Goal: Complete application form: Complete application form

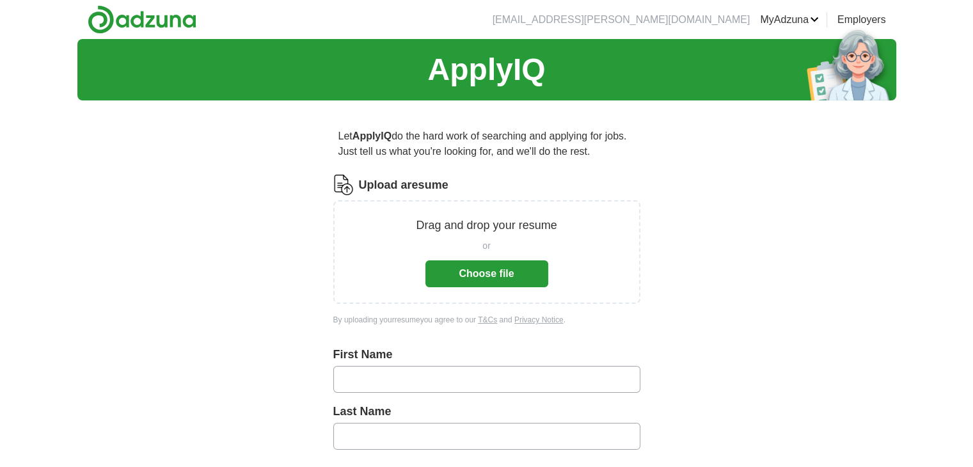
click at [471, 268] on button "Choose file" at bounding box center [486, 273] width 123 height 27
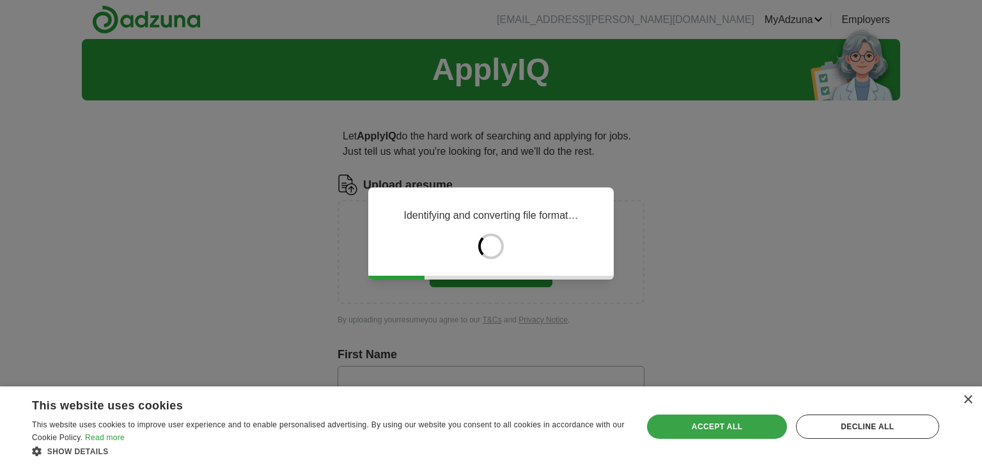
click at [750, 437] on div "Accept all" at bounding box center [716, 426] width 139 height 24
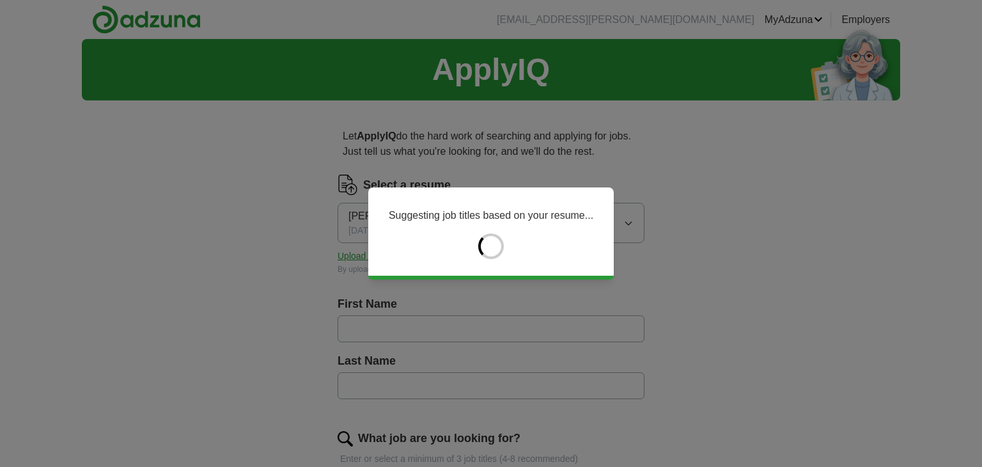
type input "******"
type input "********"
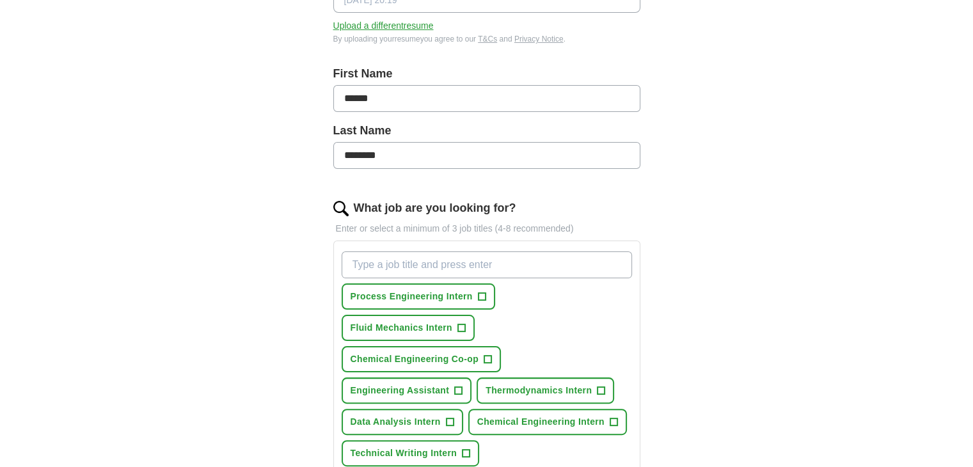
scroll to position [232, 0]
click at [478, 292] on span "+" at bounding box center [482, 295] width 8 height 8
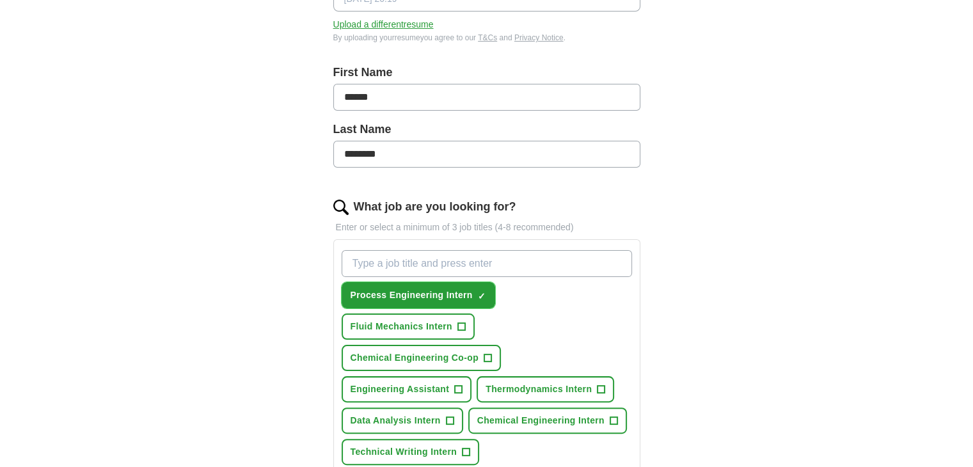
scroll to position [272, 0]
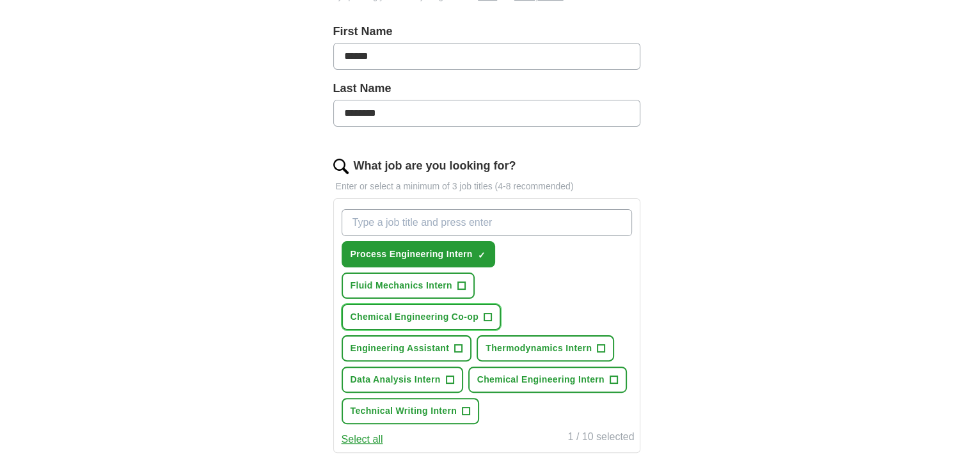
click at [487, 312] on span "+" at bounding box center [487, 317] width 8 height 10
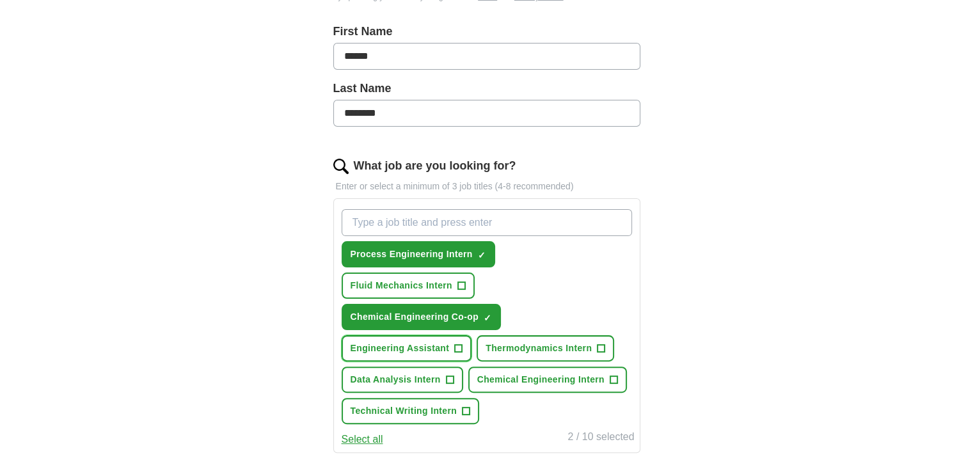
click at [457, 343] on span "+" at bounding box center [459, 348] width 8 height 10
click at [611, 378] on span "+" at bounding box center [613, 380] width 8 height 10
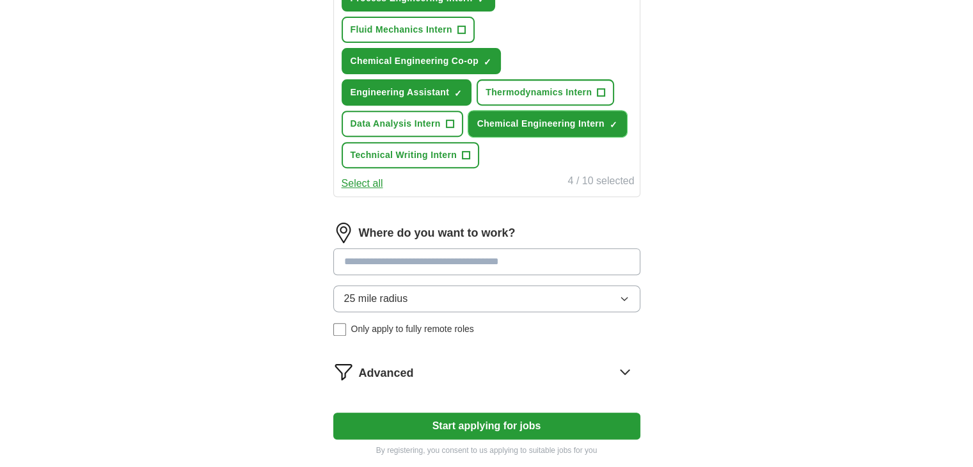
scroll to position [531, 0]
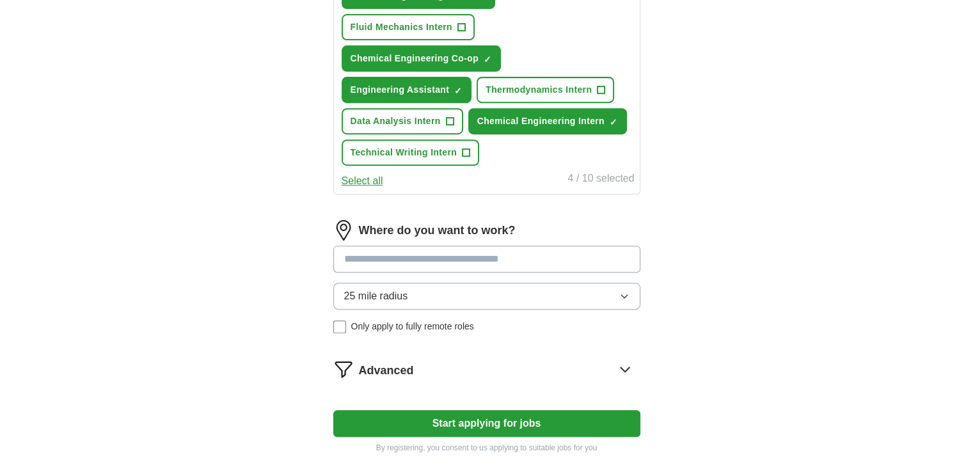
click at [547, 260] on input at bounding box center [486, 259] width 307 height 27
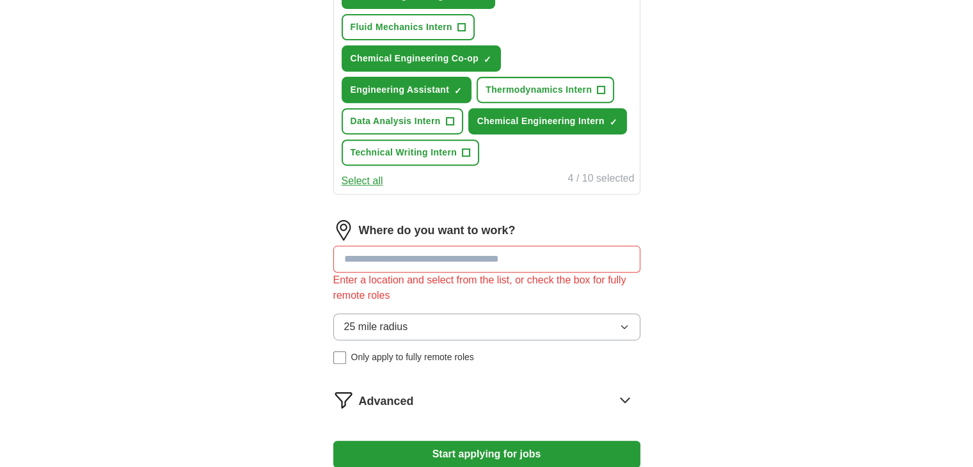
click at [504, 287] on div "Where do you want to work? Enter a location and select from the list, or check …" at bounding box center [486, 297] width 307 height 154
click at [430, 328] on button "25 mile radius" at bounding box center [486, 326] width 307 height 27
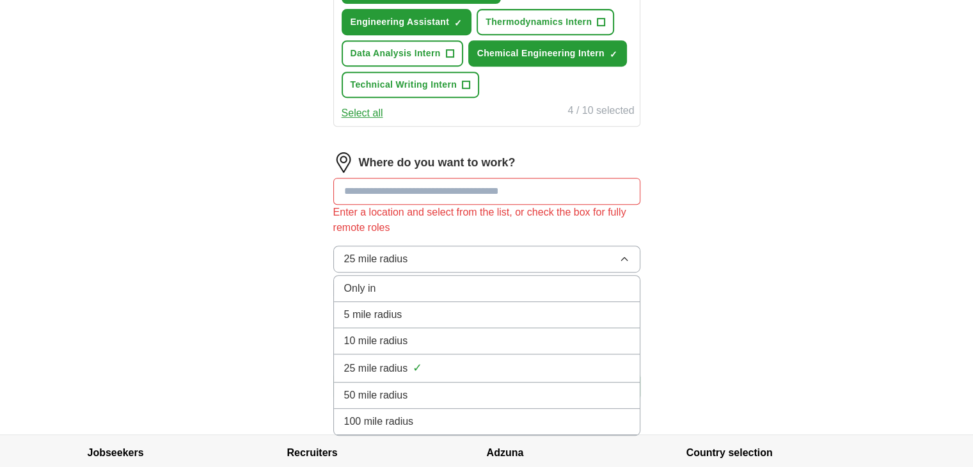
scroll to position [637, 0]
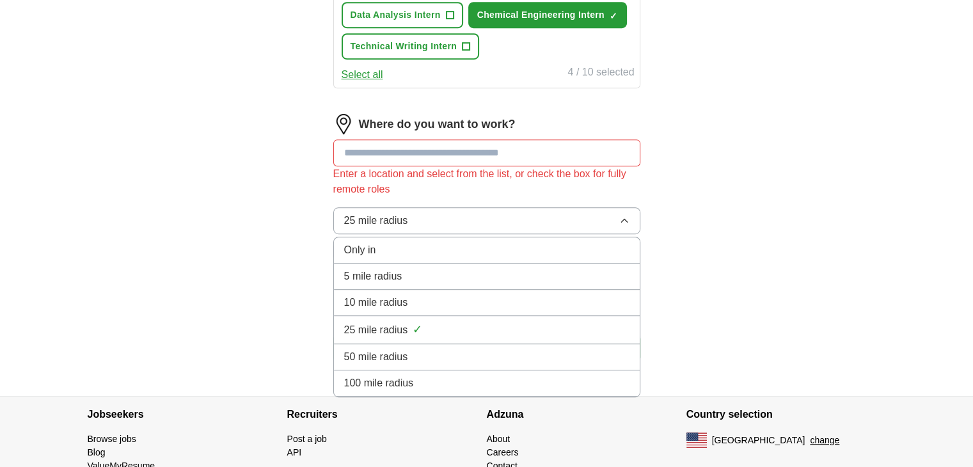
click at [404, 375] on span "100 mile radius" at bounding box center [379, 382] width 70 height 15
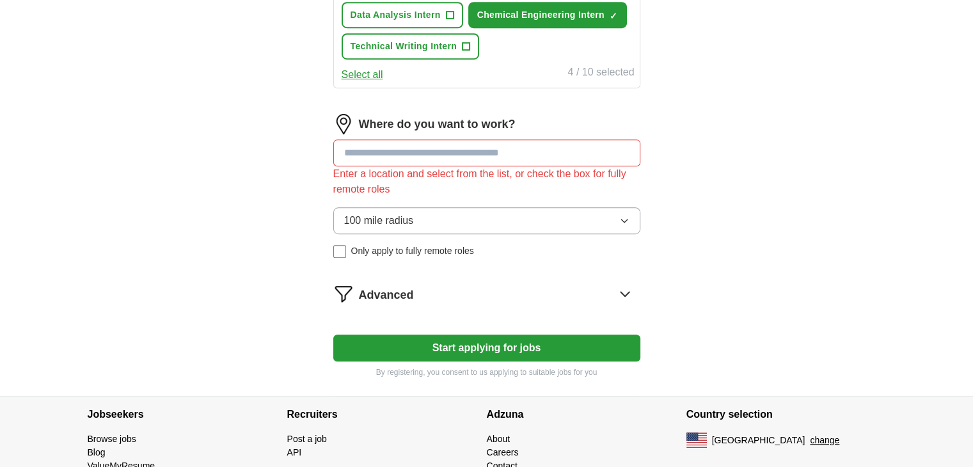
click at [434, 144] on input at bounding box center [486, 152] width 307 height 27
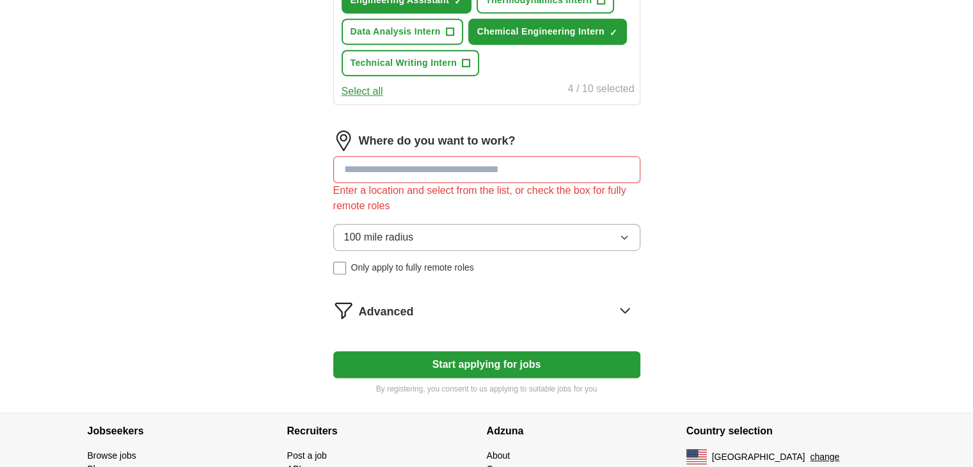
scroll to position [619, 0]
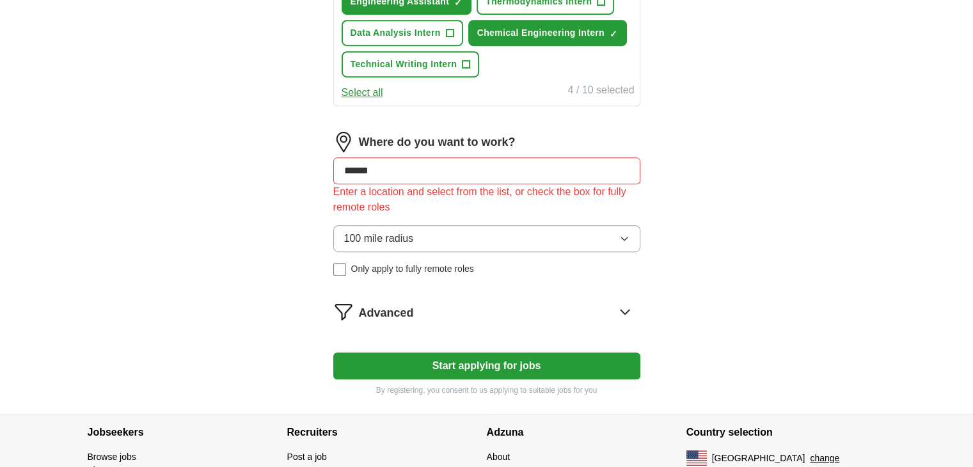
type input "*******"
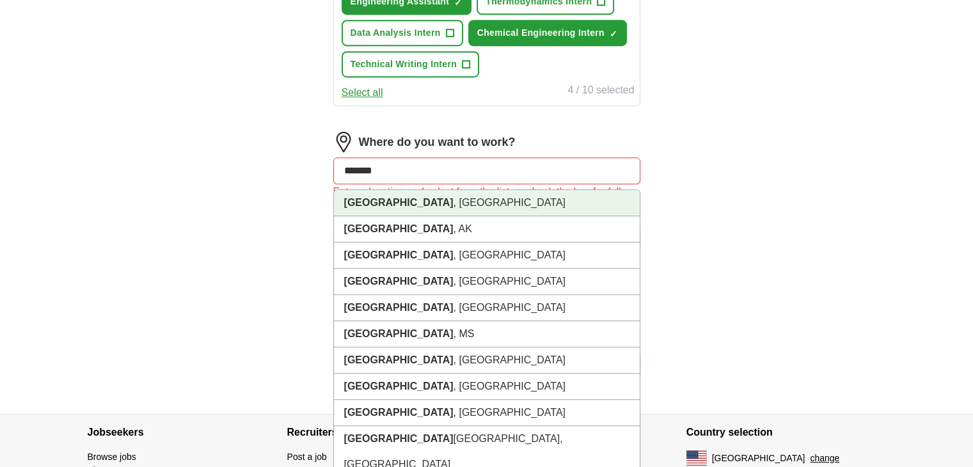
click at [430, 206] on li "[GEOGRAPHIC_DATA] , [GEOGRAPHIC_DATA]" at bounding box center [487, 203] width 306 height 26
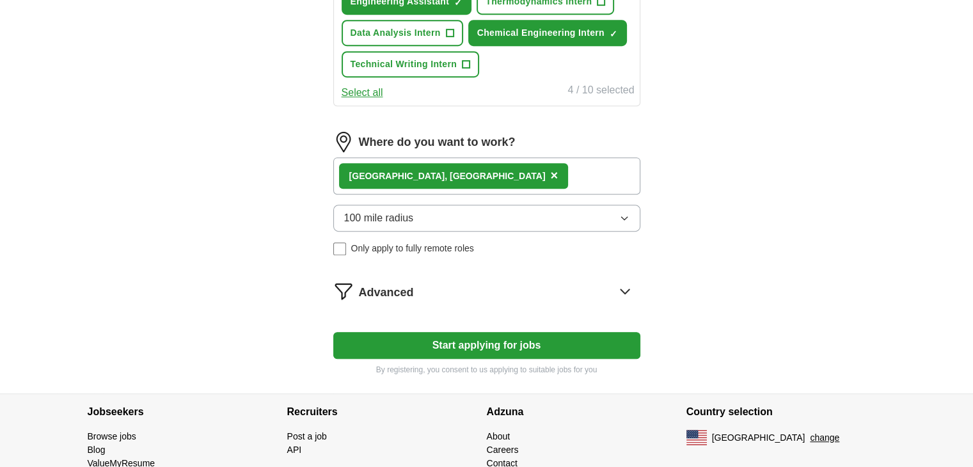
click at [427, 292] on div "Advanced" at bounding box center [499, 291] width 281 height 20
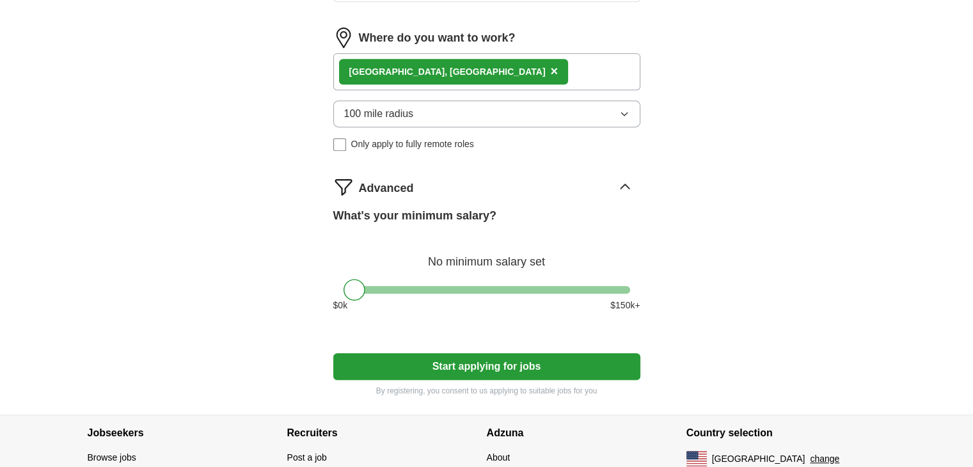
scroll to position [774, 0]
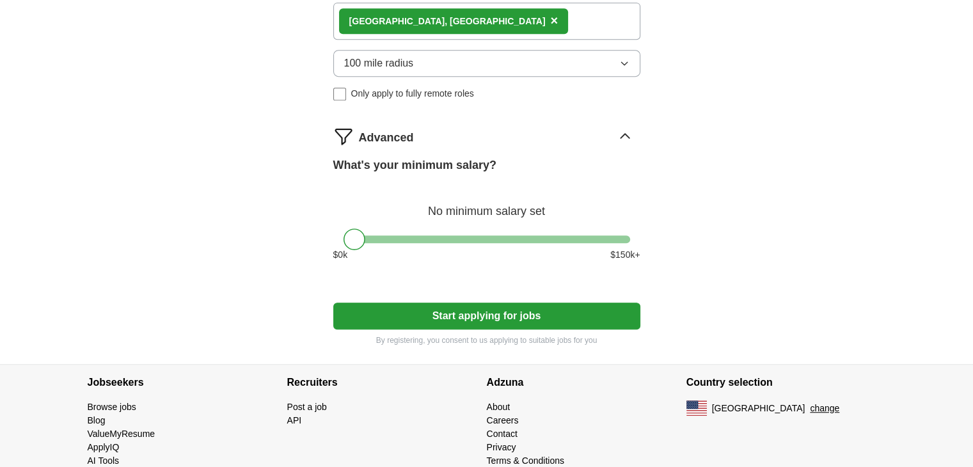
click at [436, 315] on button "Start applying for jobs" at bounding box center [486, 315] width 307 height 27
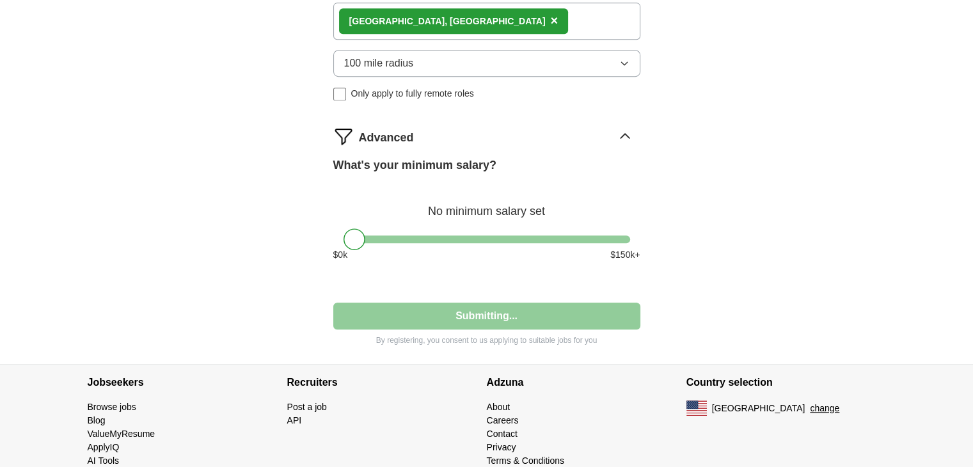
select select "**"
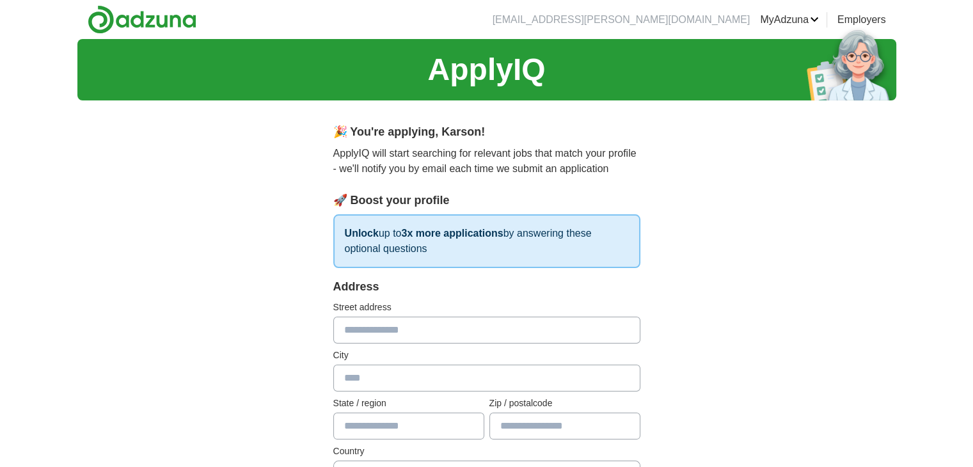
scroll to position [79, 0]
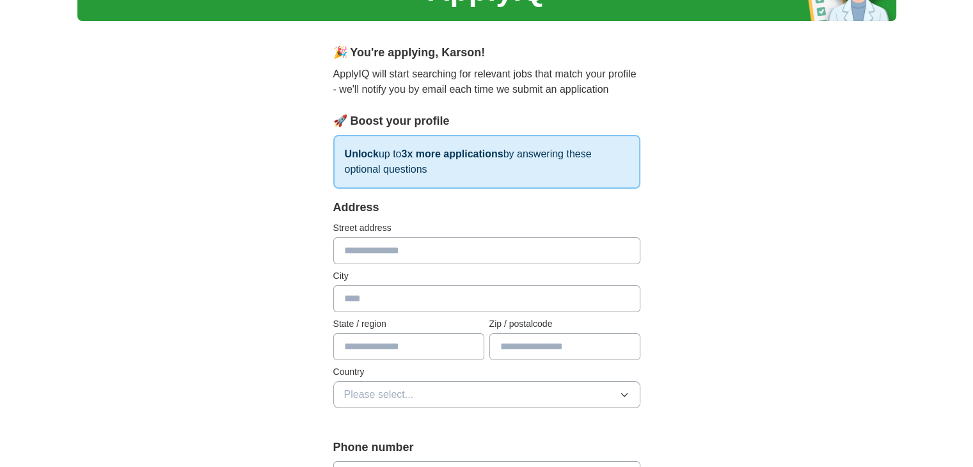
click at [426, 264] on div "Address Street address City State / region Zip / postalcode Country Please sele…" at bounding box center [486, 311] width 307 height 224
click at [425, 256] on input "text" at bounding box center [486, 250] width 307 height 27
type input "**********"
click at [397, 285] on input "text" at bounding box center [486, 298] width 307 height 27
type input "*"
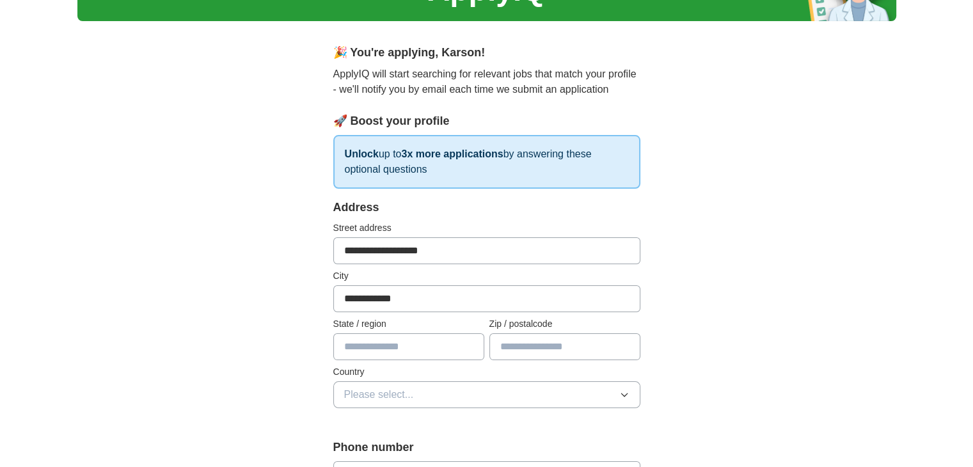
type input "**********"
type input "*********"
type input "*****"
click at [412, 387] on span "Please select..." at bounding box center [379, 394] width 70 height 15
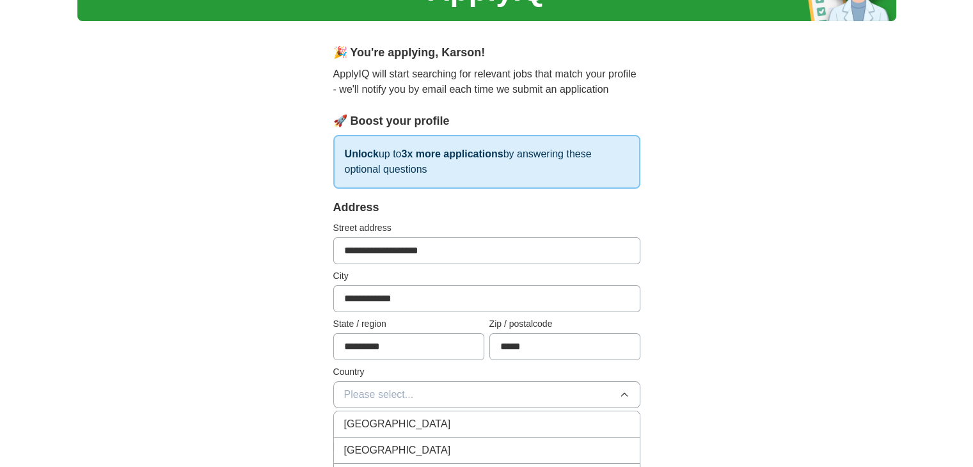
click at [388, 443] on span "[GEOGRAPHIC_DATA]" at bounding box center [397, 450] width 107 height 15
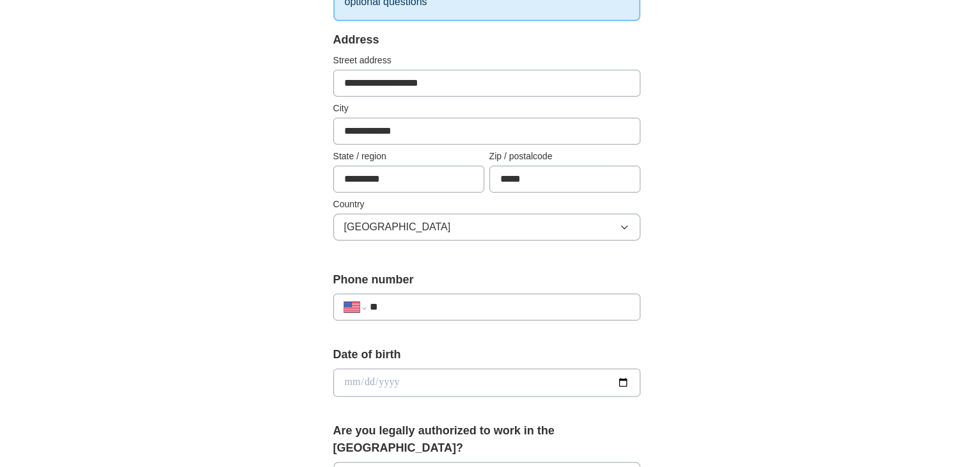
scroll to position [255, 0]
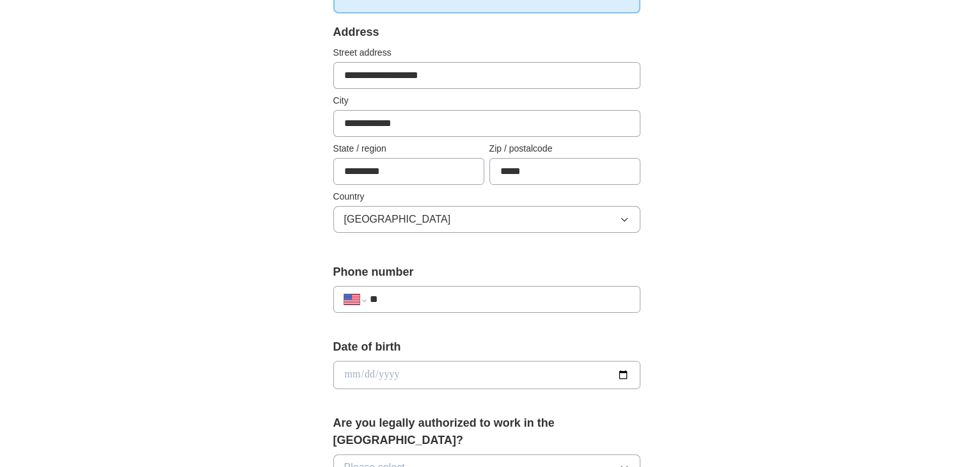
click at [420, 295] on input "**" at bounding box center [499, 299] width 260 height 15
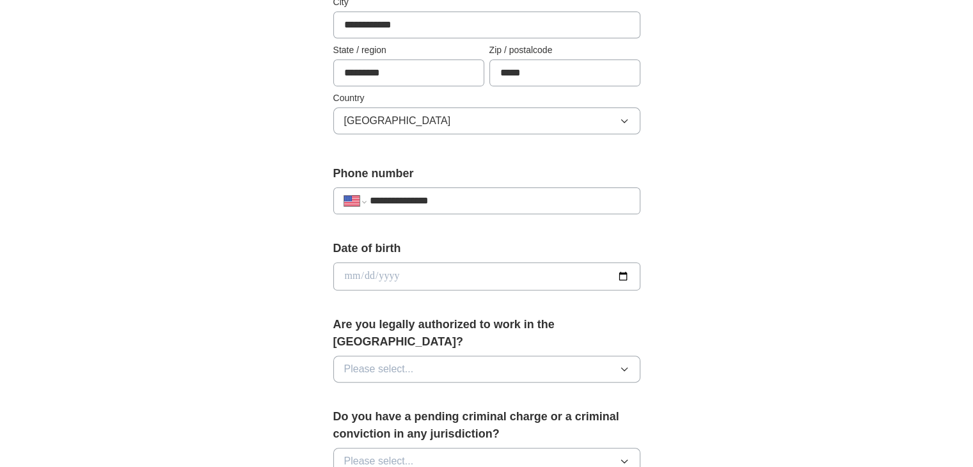
scroll to position [354, 0]
type input "**********"
click at [391, 278] on input "date" at bounding box center [486, 275] width 307 height 28
click at [357, 272] on input "date" at bounding box center [486, 275] width 307 height 28
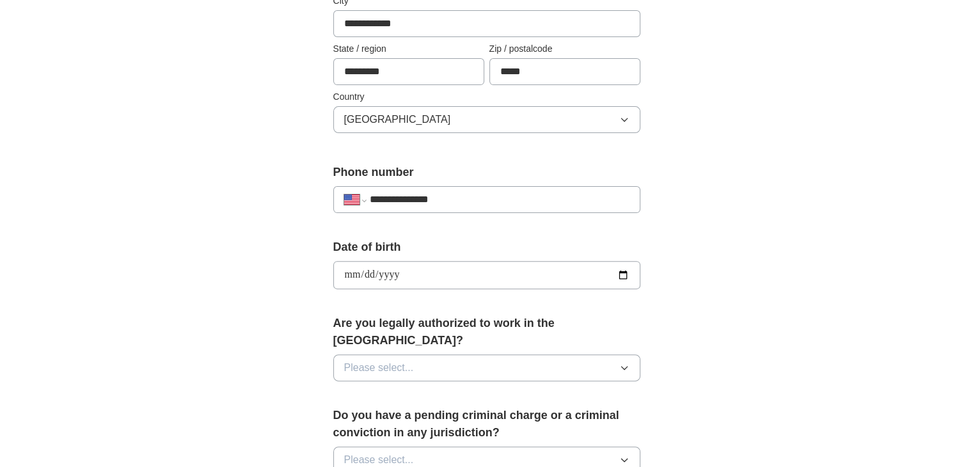
type input "**********"
click at [422, 354] on button "Please select..." at bounding box center [486, 367] width 307 height 27
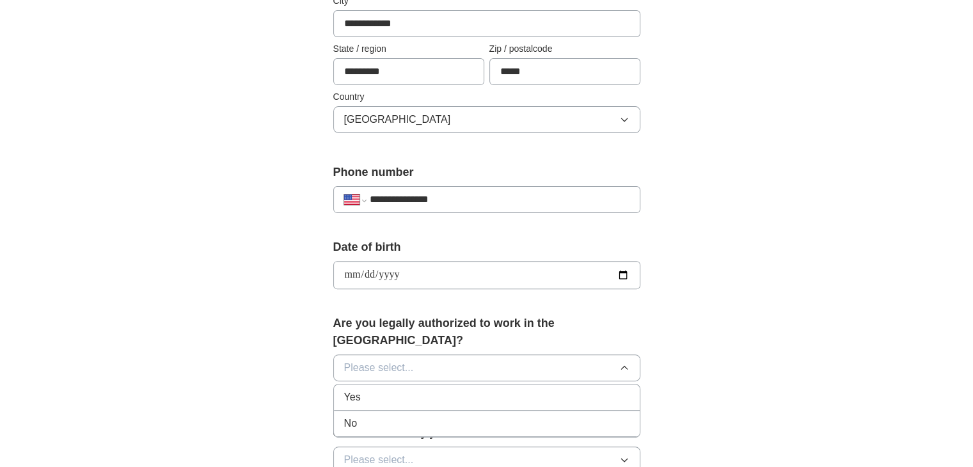
click at [395, 389] on div "Yes" at bounding box center [486, 396] width 285 height 15
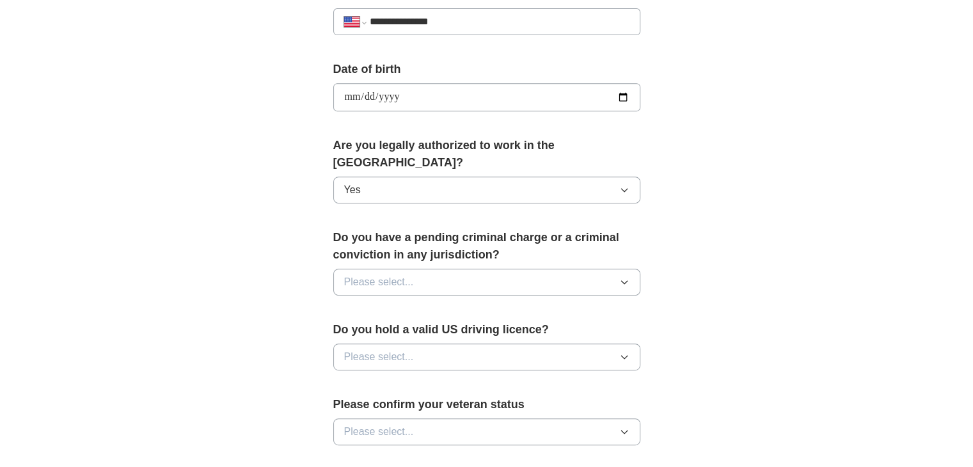
scroll to position [535, 0]
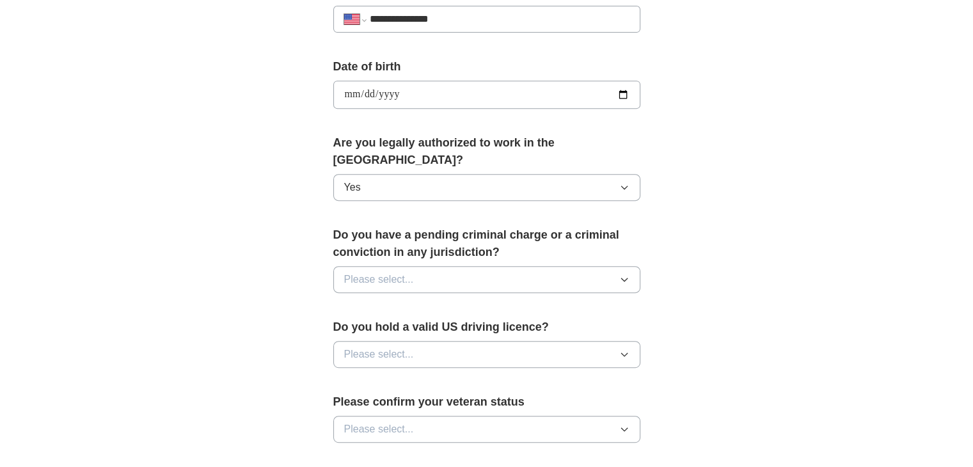
click at [419, 268] on button "Please select..." at bounding box center [486, 279] width 307 height 27
click at [388, 300] on li "Yes" at bounding box center [487, 309] width 306 height 26
click at [389, 269] on button "Yes" at bounding box center [486, 279] width 307 height 27
click at [371, 303] on li "Yes ✓" at bounding box center [487, 310] width 306 height 28
click at [395, 266] on button "Yes" at bounding box center [486, 279] width 307 height 27
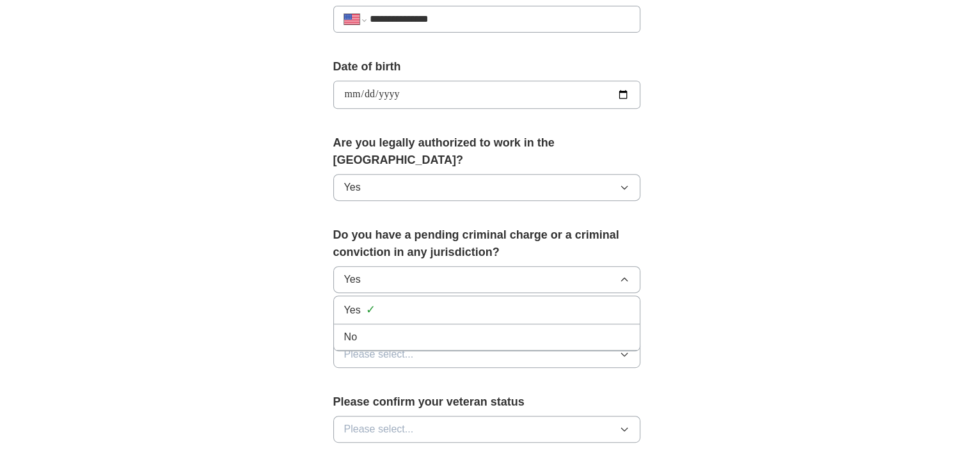
click at [367, 329] on div "No" at bounding box center [486, 336] width 285 height 15
click at [389, 347] on span "Please select..." at bounding box center [379, 354] width 70 height 15
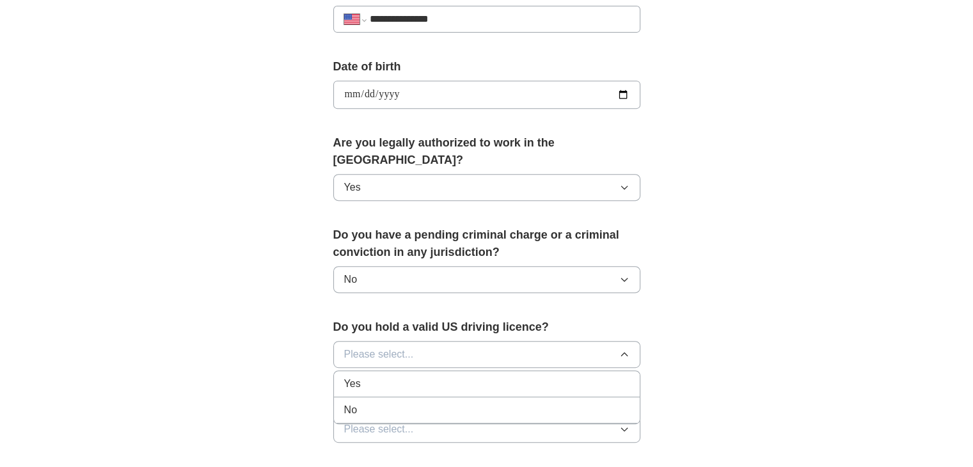
click at [371, 402] on div "No" at bounding box center [486, 409] width 285 height 15
click at [370, 341] on button "No" at bounding box center [486, 354] width 307 height 27
click at [361, 376] on div "Yes" at bounding box center [486, 383] width 285 height 15
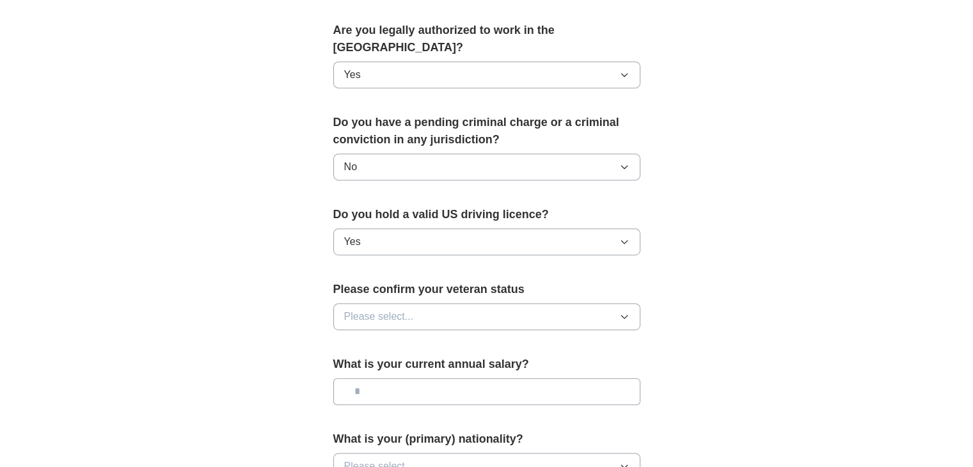
scroll to position [683, 0]
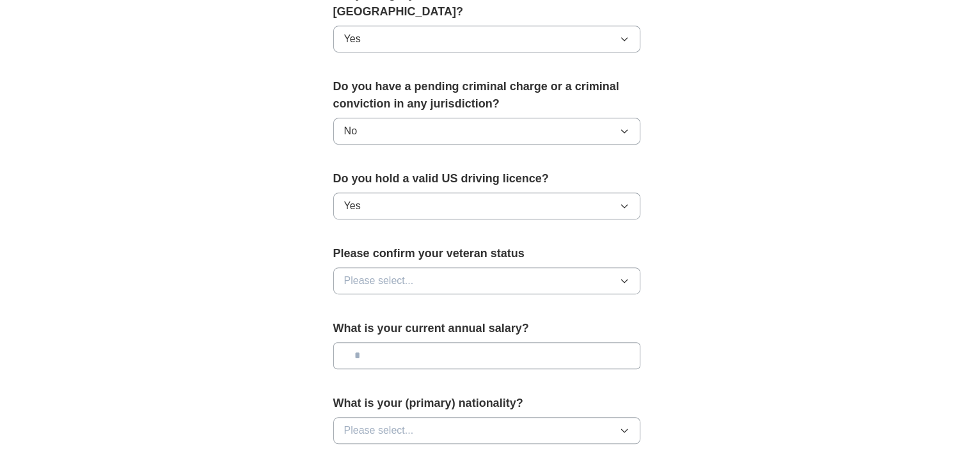
click at [395, 273] on span "Please select..." at bounding box center [379, 280] width 70 height 15
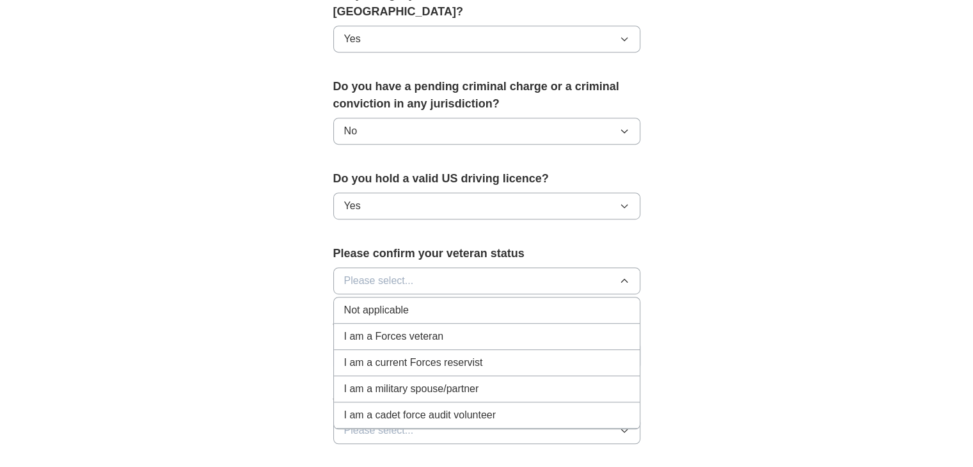
click at [392, 302] on span "Not applicable" at bounding box center [376, 309] width 65 height 15
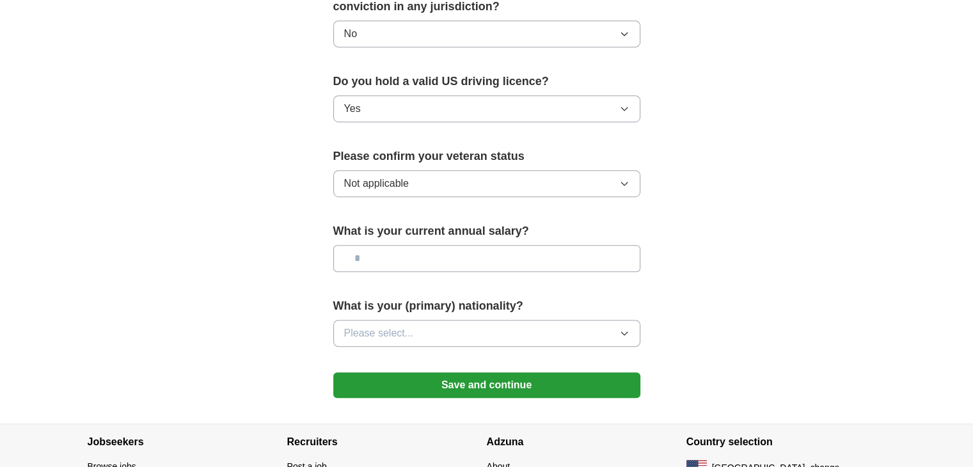
scroll to position [781, 0]
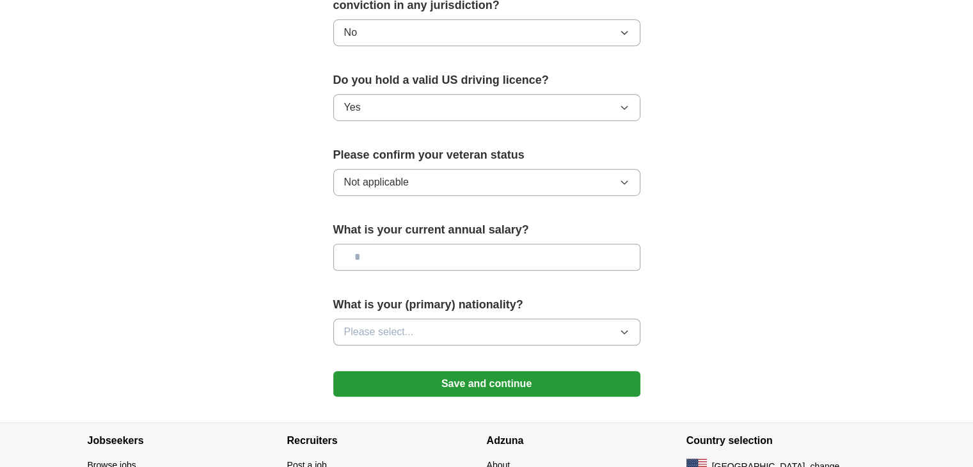
click at [414, 244] on input "text" at bounding box center [486, 257] width 307 height 27
type input "**"
click at [384, 324] on span "Please select..." at bounding box center [379, 331] width 70 height 15
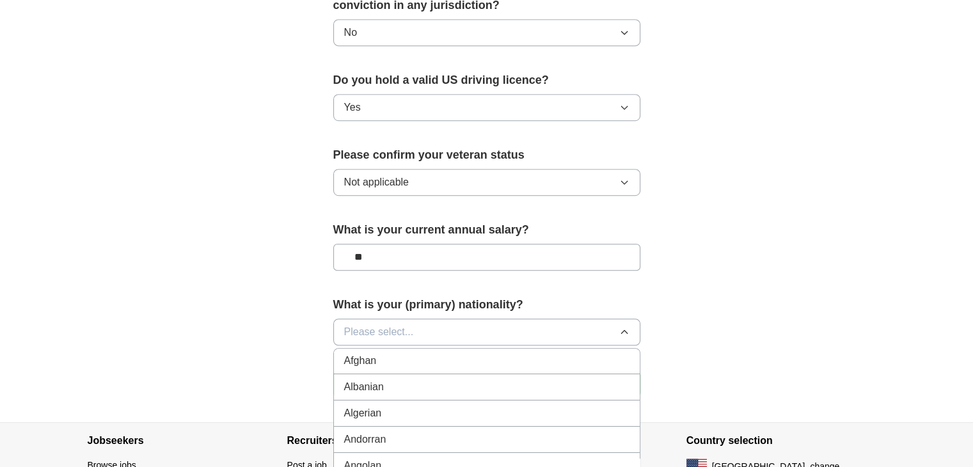
scroll to position [0, 0]
click at [393, 354] on div "American" at bounding box center [486, 361] width 285 height 15
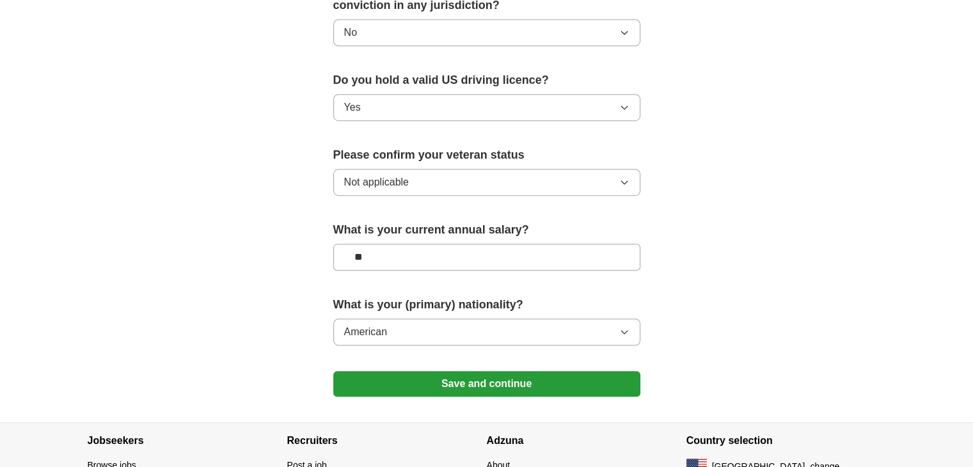
click at [443, 371] on button "Save and continue" at bounding box center [486, 384] width 307 height 26
